Goal: Go to known website: Access a specific website the user already knows

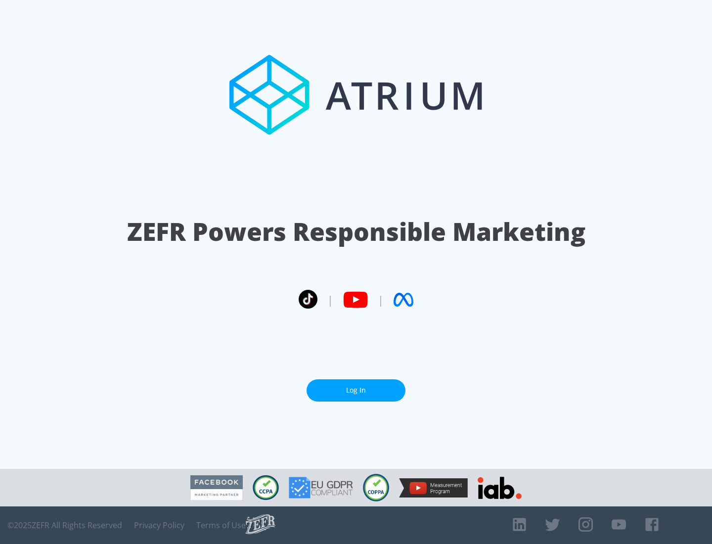
click at [356, 386] on link "Log In" at bounding box center [356, 390] width 99 height 22
